Goal: Task Accomplishment & Management: Complete application form

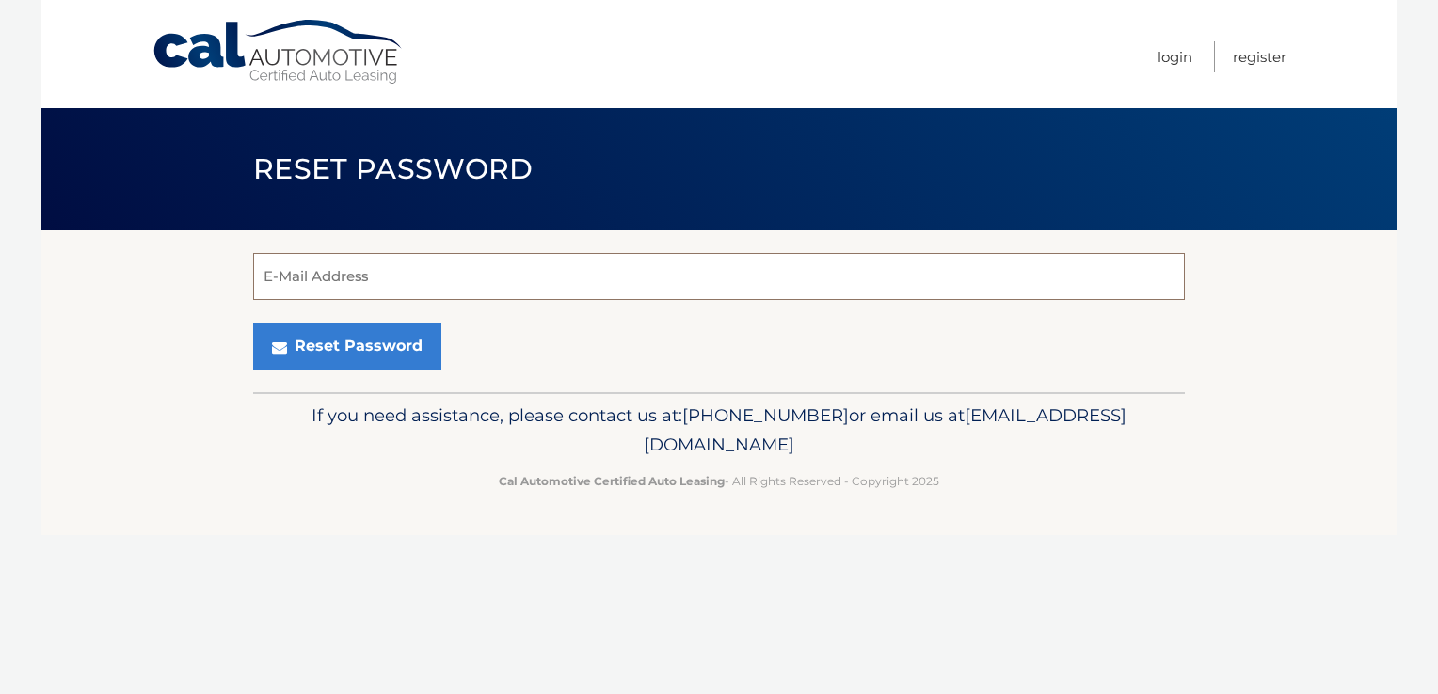
click at [287, 291] on input "E-Mail Address" at bounding box center [719, 276] width 932 height 47
type input "[PERSON_NAME][EMAIL_ADDRESS][PERSON_NAME][DOMAIN_NAME]"
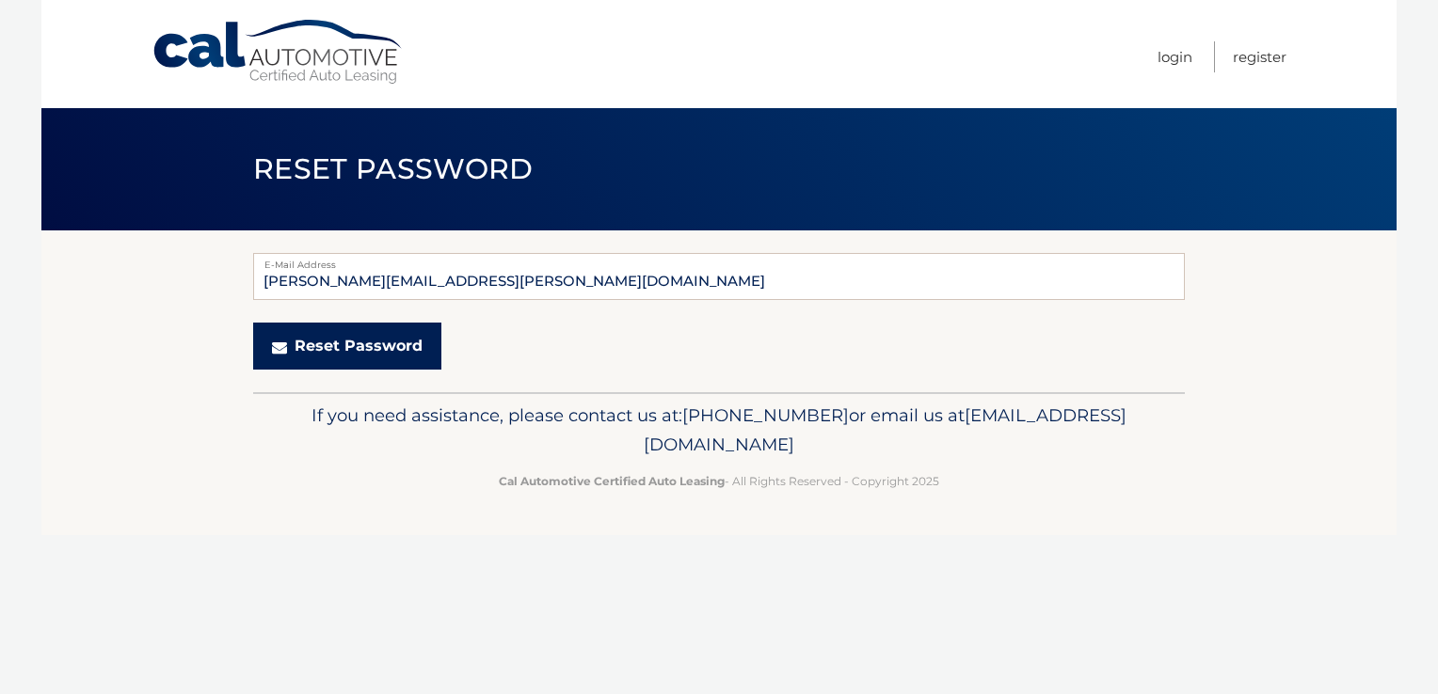
click at [351, 355] on button "Reset Password" at bounding box center [347, 346] width 188 height 47
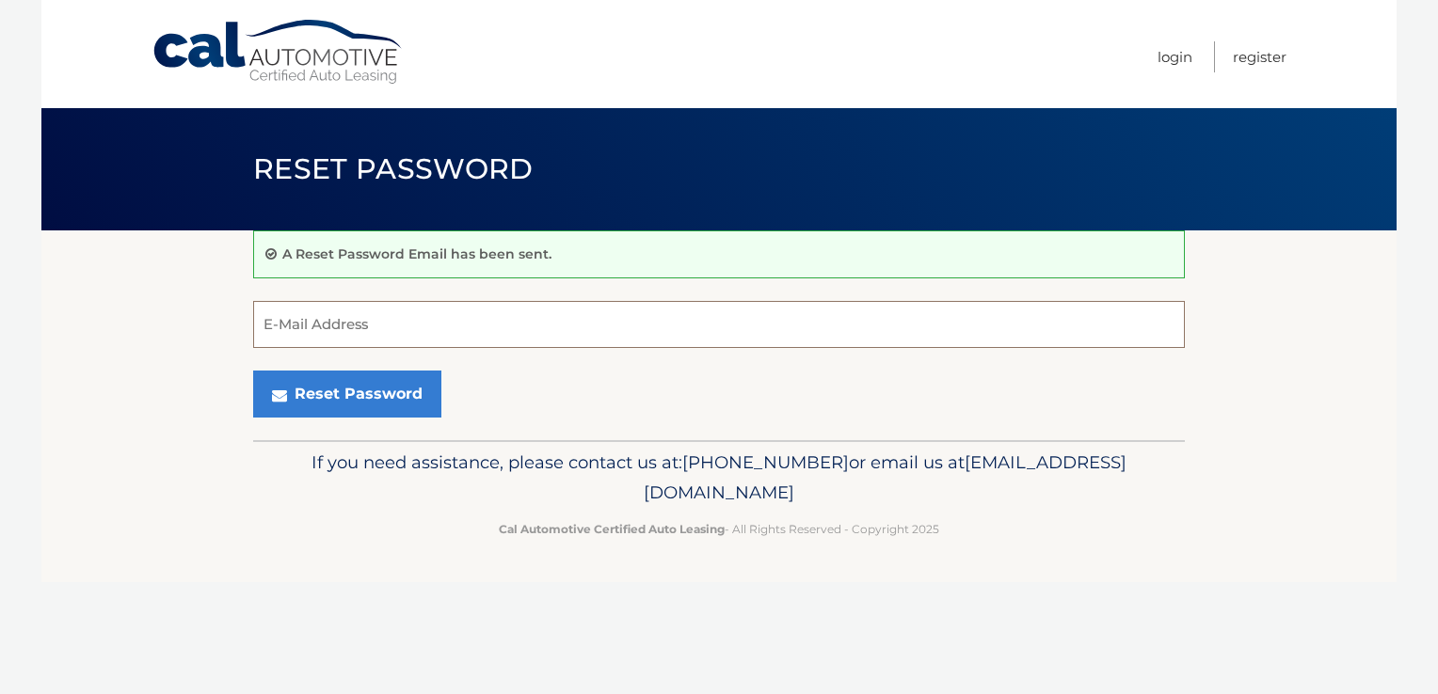
click at [301, 329] on input "E-Mail Address" at bounding box center [719, 324] width 932 height 47
type input "[EMAIL_ADDRESS][DOMAIN_NAME]"
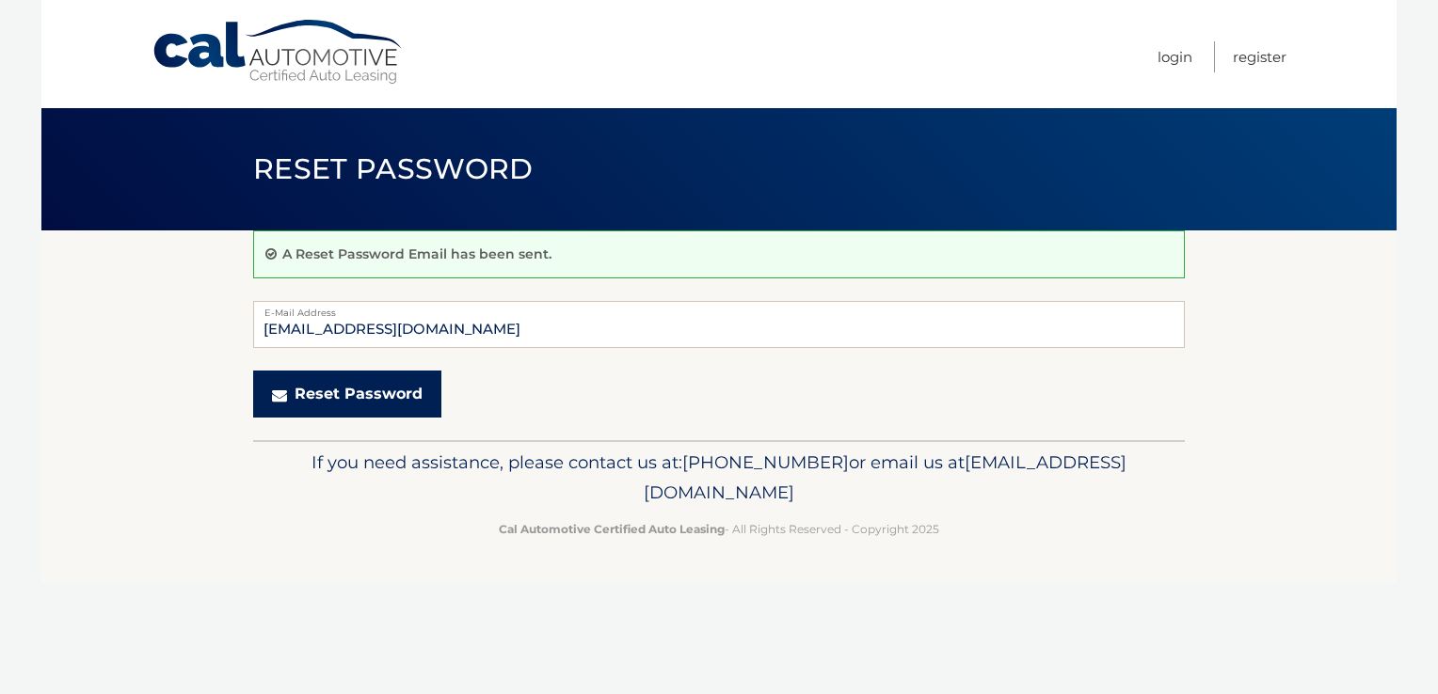
click at [358, 394] on button "Reset Password" at bounding box center [347, 394] width 188 height 47
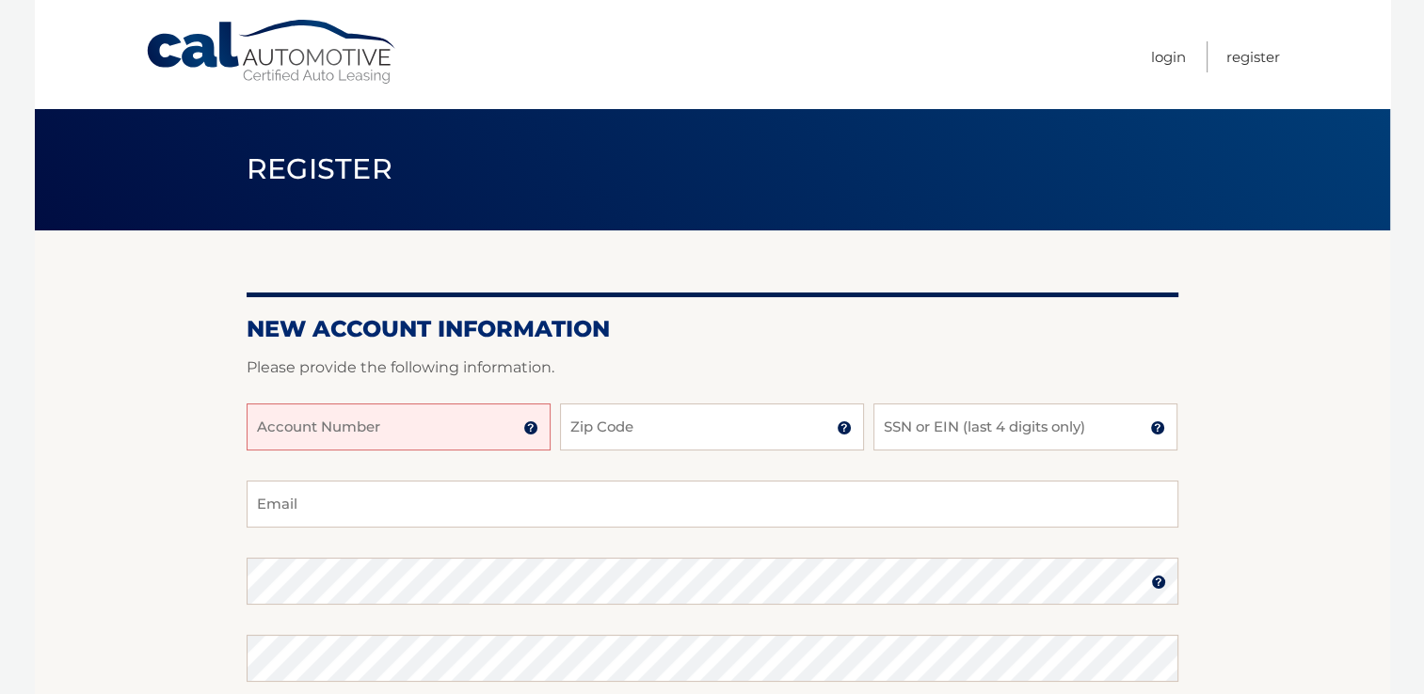
click at [275, 439] on input "Account Number" at bounding box center [399, 427] width 304 height 47
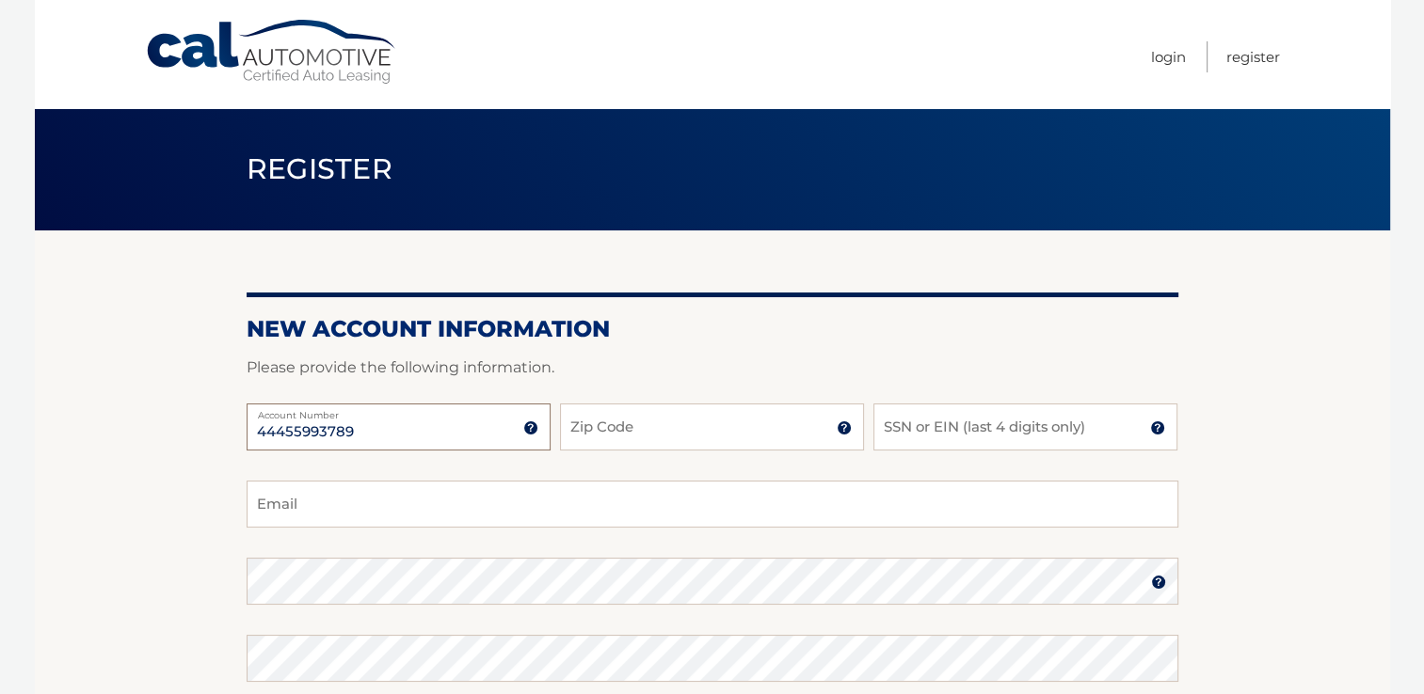
type input "44455993789"
click at [599, 431] on input "Zip Code" at bounding box center [712, 427] width 304 height 47
type input "07045"
click at [906, 423] on input "SSN or EIN (last 4 digits only)" at bounding box center [1025, 427] width 304 height 47
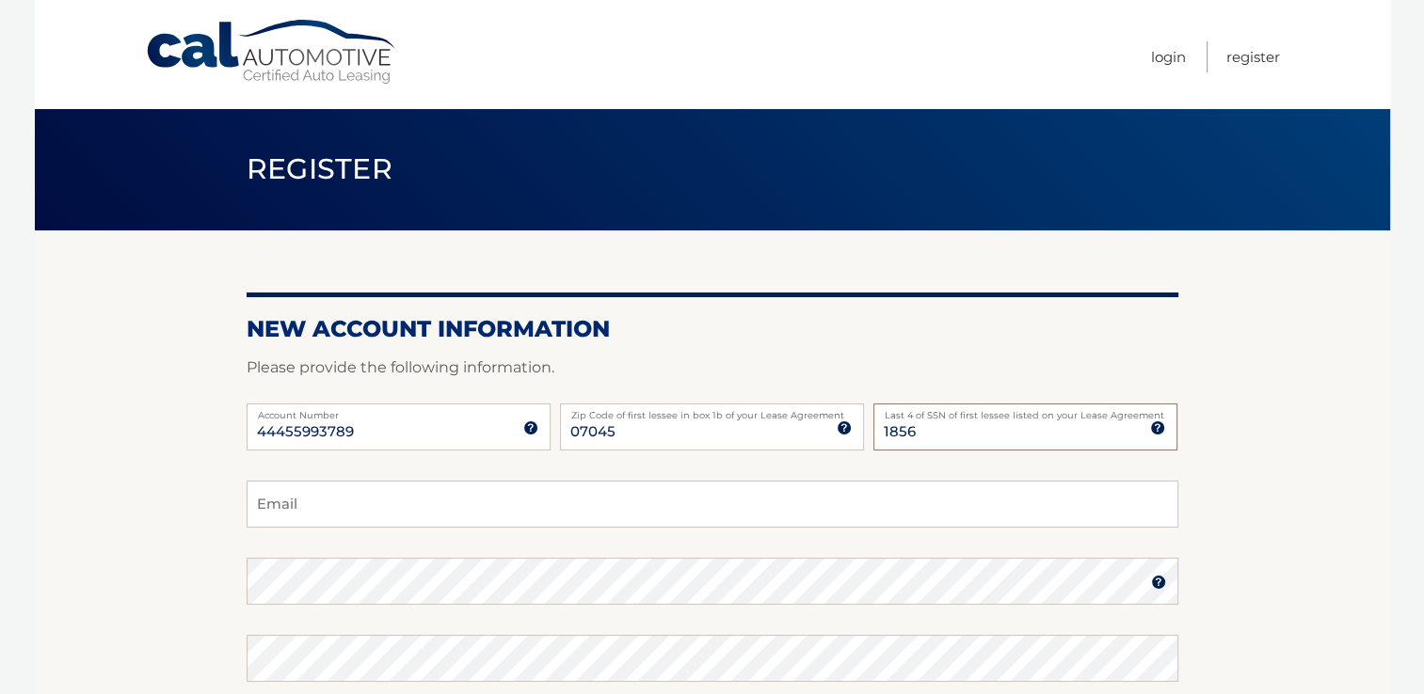
type input "1856"
click at [282, 510] on input "Email" at bounding box center [713, 504] width 932 height 47
type input "[EMAIL_ADDRESS][DOMAIN_NAME]"
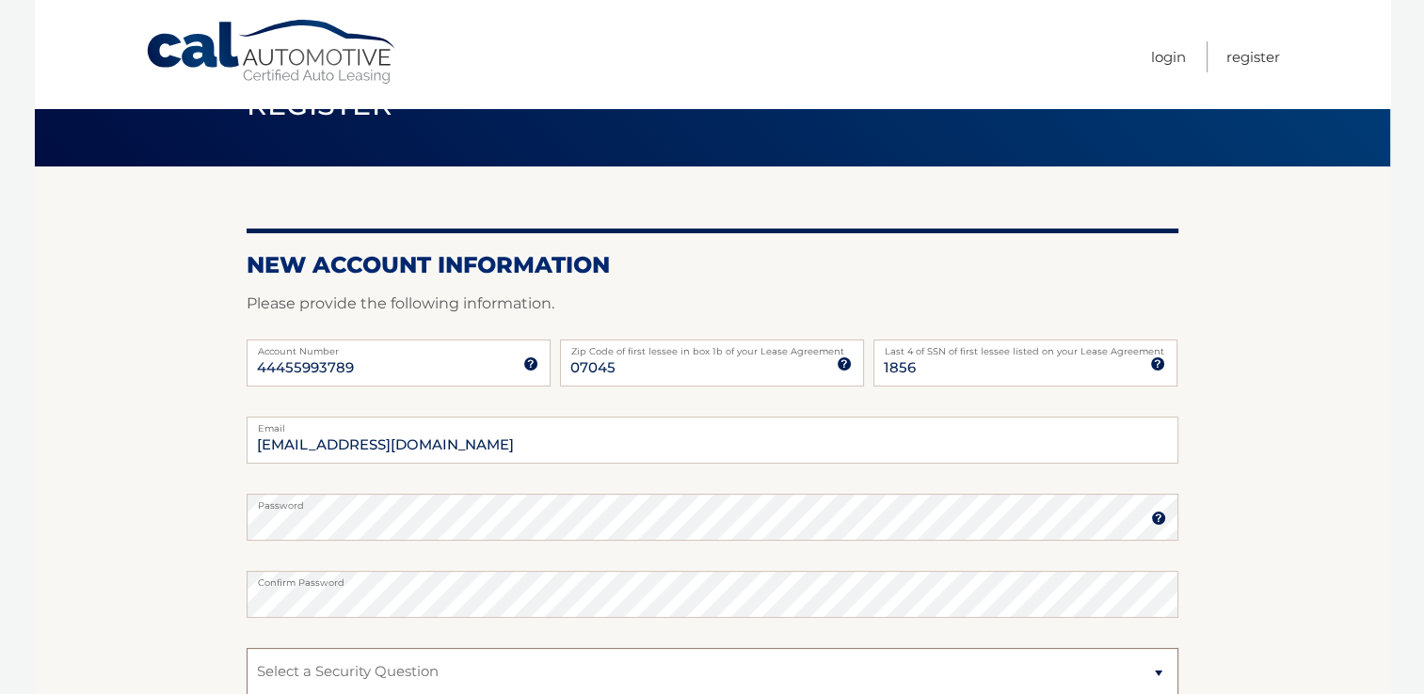
click at [281, 659] on select "Select a Security Question What was the name of your elementary school? What is…" at bounding box center [713, 671] width 932 height 47
select select "2"
click at [247, 648] on select "Select a Security Question What was the name of your elementary school? What is…" at bounding box center [713, 671] width 932 height 47
click at [283, 668] on select "Select a Security Question What was the name of your elementary school? What is…" at bounding box center [713, 671] width 932 height 47
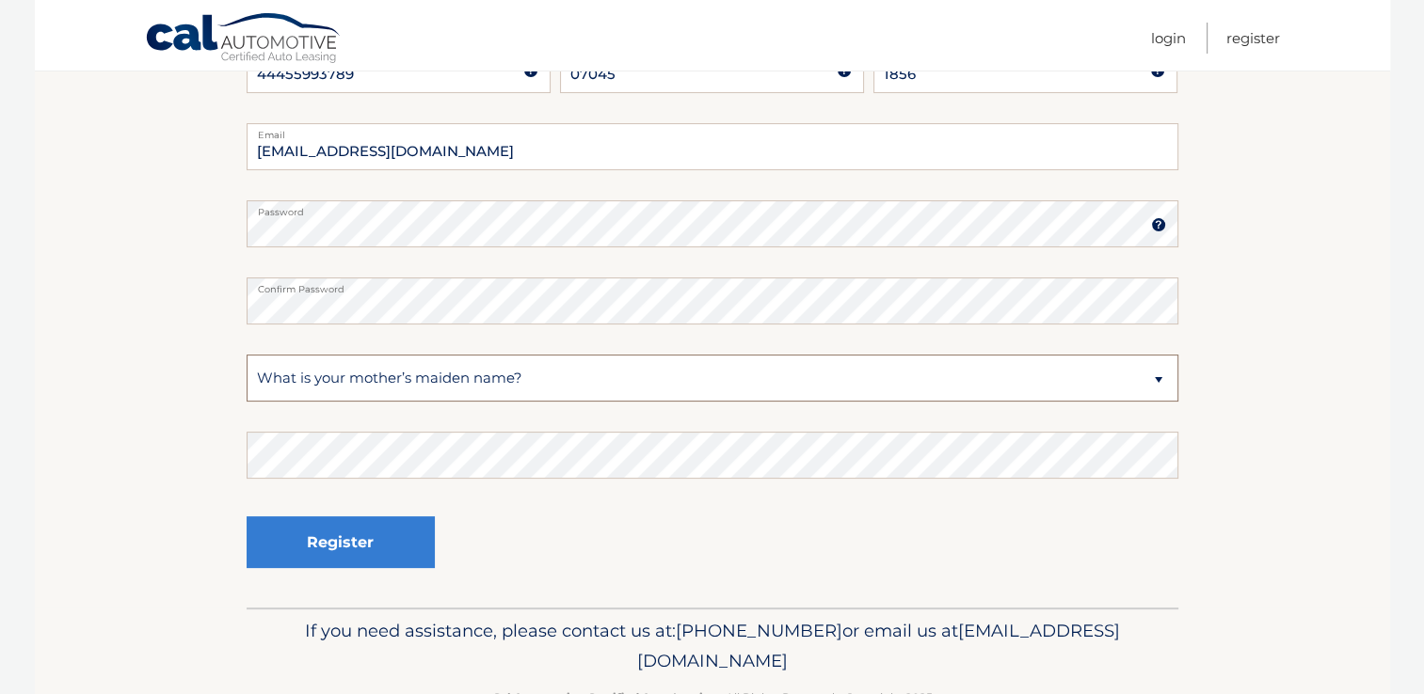
scroll to position [360, 0]
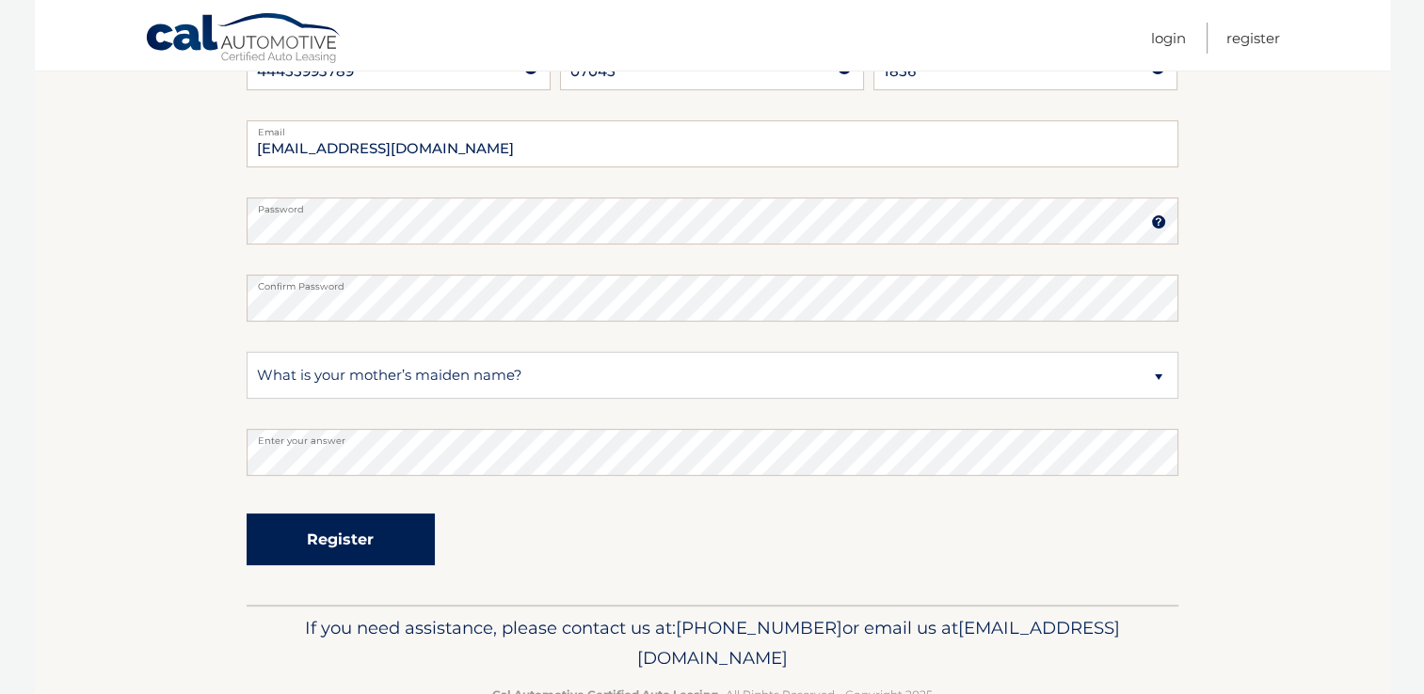
click at [353, 533] on button "Register" at bounding box center [341, 540] width 188 height 52
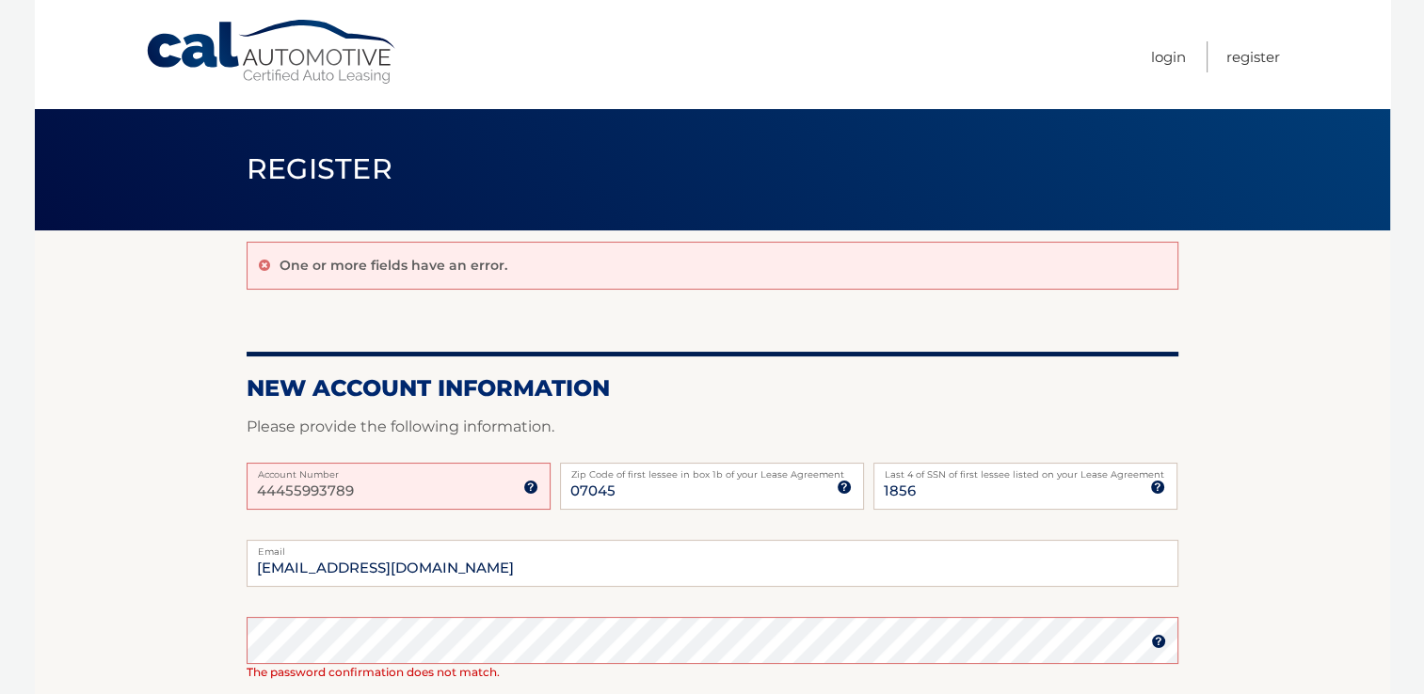
click at [369, 472] on label "Account Number" at bounding box center [399, 470] width 304 height 15
click at [369, 472] on input "44455993789" at bounding box center [399, 486] width 304 height 47
